Goal: Task Accomplishment & Management: Complete application form

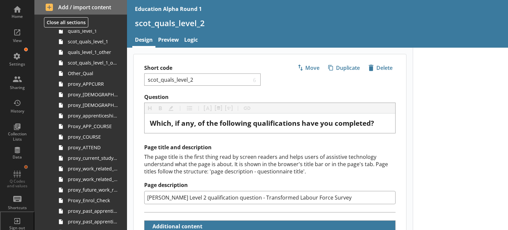
scroll to position [694, 0]
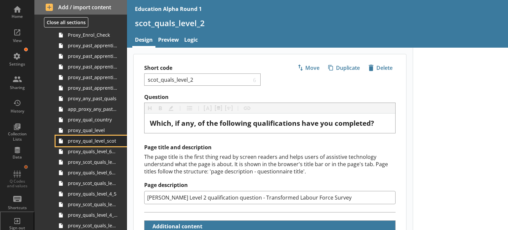
click at [98, 139] on span "proxy_qual_level_scot" at bounding box center [93, 141] width 50 height 6
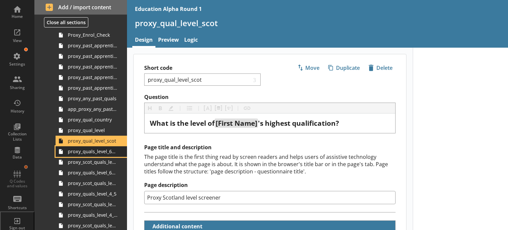
click at [98, 155] on link "proxy_quals_level_6plus" at bounding box center [91, 151] width 71 height 11
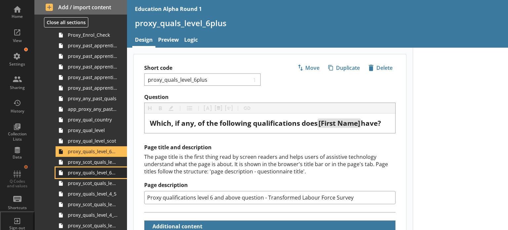
click at [98, 173] on span "proxy_quals_level_6plus_other" at bounding box center [93, 172] width 50 height 6
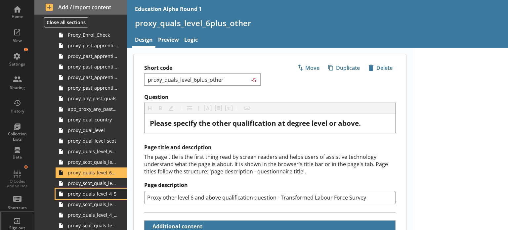
click at [88, 191] on span "proxy_quals_level_4_5" at bounding box center [93, 193] width 50 height 6
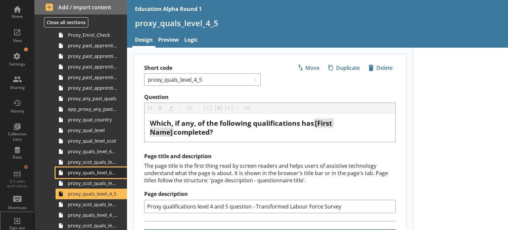
click at [89, 176] on link "proxy_quals_level_6plus_other" at bounding box center [91, 172] width 71 height 11
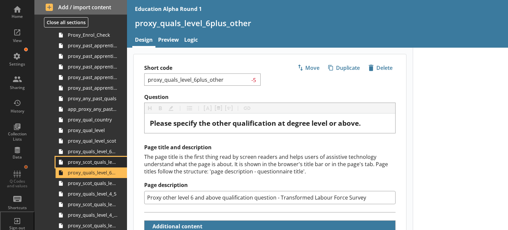
click at [89, 162] on span "proxy_scot_quals_level_6plus" at bounding box center [93, 162] width 50 height 6
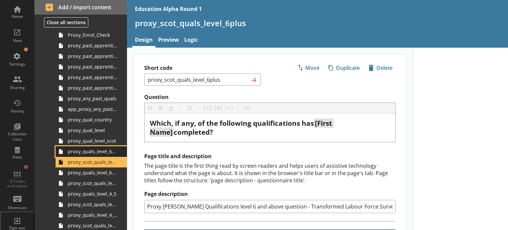
click at [89, 152] on span "proxy_quals_level_6plus" at bounding box center [93, 151] width 50 height 6
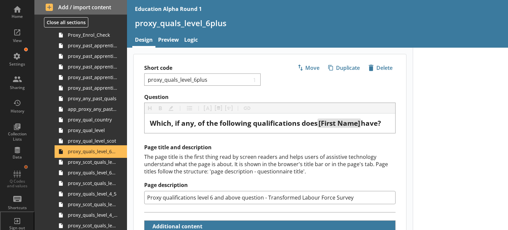
type textarea "x"
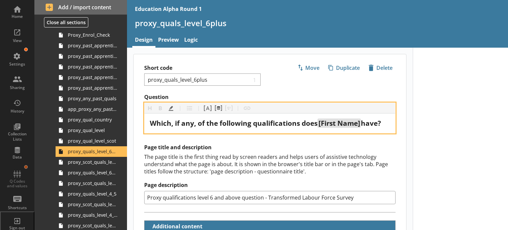
click at [317, 124] on span "Which, if any, of the following qualifications does" at bounding box center [234, 122] width 168 height 9
click at [377, 123] on span "have?" at bounding box center [367, 122] width 20 height 9
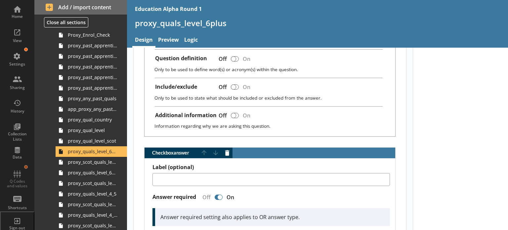
scroll to position [99, 0]
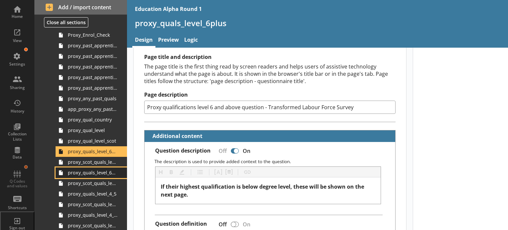
click at [93, 174] on span "proxy_quals_level_6plus_other" at bounding box center [93, 172] width 50 height 6
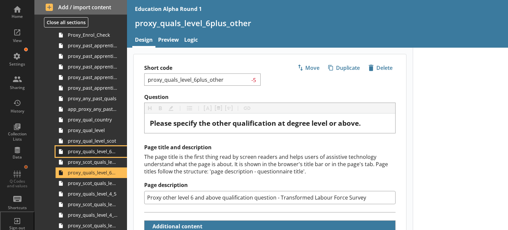
click at [85, 155] on link "proxy_quals_level_6plus" at bounding box center [91, 151] width 71 height 11
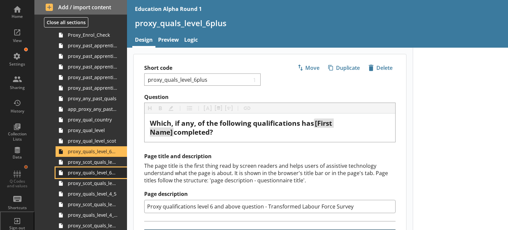
click at [78, 176] on link "proxy_quals_level_6plus_other" at bounding box center [91, 172] width 71 height 11
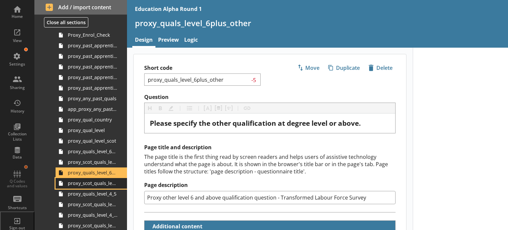
click at [79, 185] on span "proxy_scot_quals_level_6plus_other" at bounding box center [93, 183] width 50 height 6
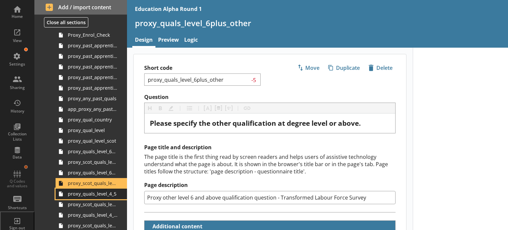
click at [81, 193] on span "proxy_quals_level_4_5" at bounding box center [93, 193] width 50 height 6
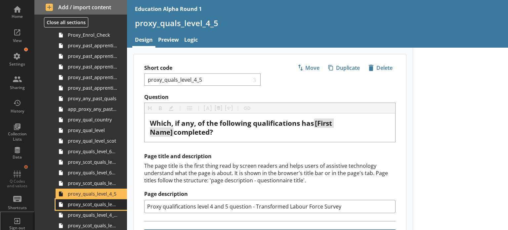
click at [78, 207] on span "proxy_scot_quals_level_4_5" at bounding box center [93, 204] width 50 height 6
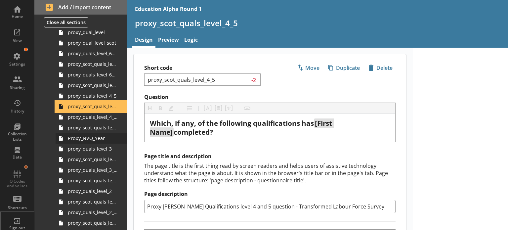
scroll to position [794, 0]
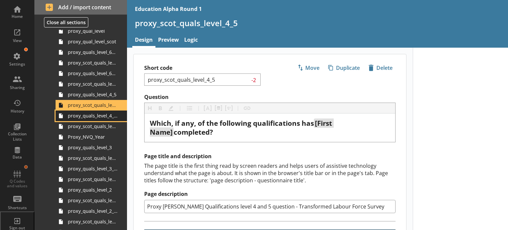
click at [85, 116] on span "proxy_quals_level_4_5_other" at bounding box center [93, 115] width 50 height 6
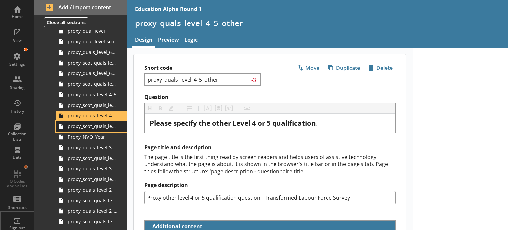
click at [85, 127] on span "proxy_scot_quals_level_4_5_other" at bounding box center [93, 126] width 50 height 6
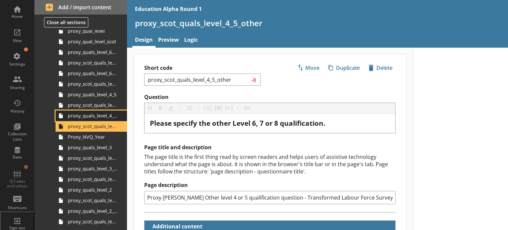
click at [85, 114] on span "proxy_quals_level_4_5_other" at bounding box center [93, 115] width 50 height 6
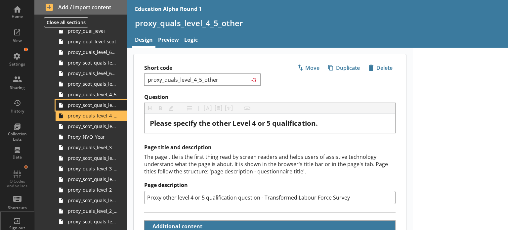
click at [83, 105] on span "proxy_scot_quals_level_4_5" at bounding box center [93, 105] width 50 height 6
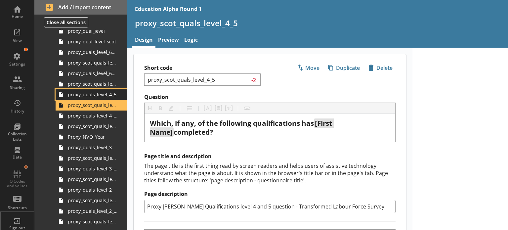
click at [83, 97] on span "proxy_quals_level_4_5" at bounding box center [93, 94] width 50 height 6
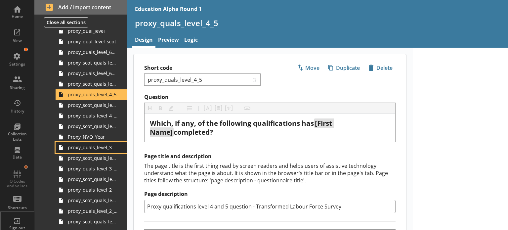
click at [87, 149] on span "proxy_quals_level_3" at bounding box center [93, 147] width 50 height 6
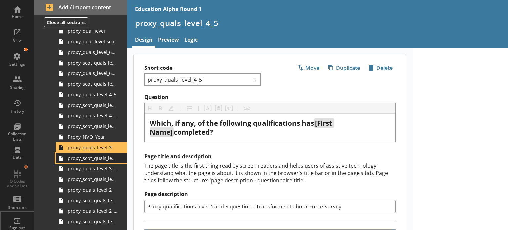
click at [87, 159] on span "proxy_scot_quals_level_3" at bounding box center [93, 158] width 50 height 6
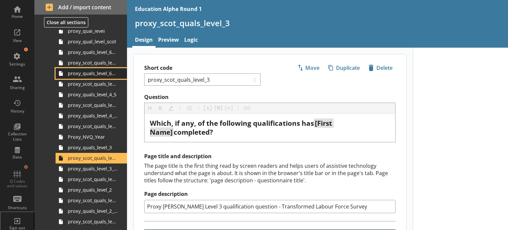
click at [85, 74] on span "proxy_quals_level_6plus_other" at bounding box center [93, 73] width 50 height 6
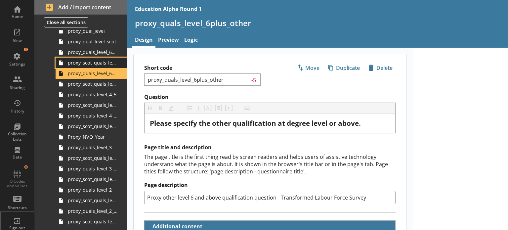
click at [87, 64] on span "proxy_scot_quals_level_6plus" at bounding box center [93, 63] width 50 height 6
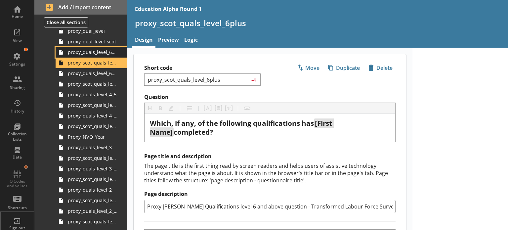
click at [93, 55] on span "proxy_quals_level_6plus" at bounding box center [93, 52] width 50 height 6
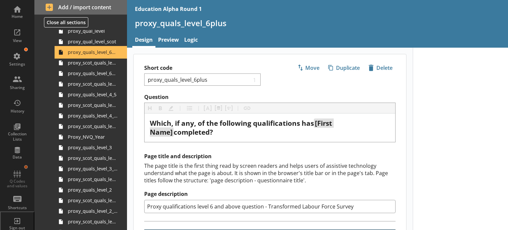
type textarea "x"
